Goal: Find specific page/section: Find specific page/section

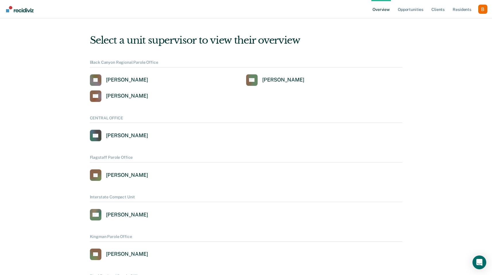
click at [485, 6] on div "Profile dropdown button" at bounding box center [482, 9] width 9 height 9
click at [436, 6] on link "Client s" at bounding box center [437, 9] width 15 height 18
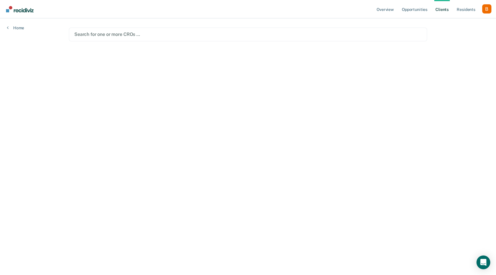
click at [239, 36] on div at bounding box center [247, 34] width 347 height 7
